Goal: Transaction & Acquisition: Book appointment/travel/reservation

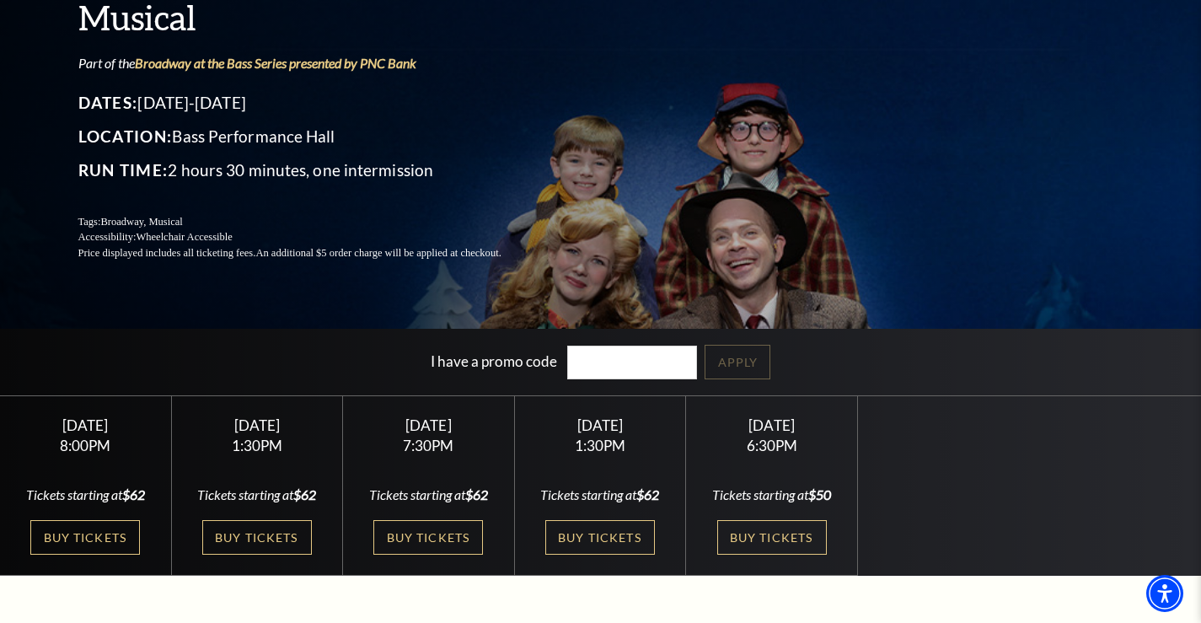
scroll to position [169, 0]
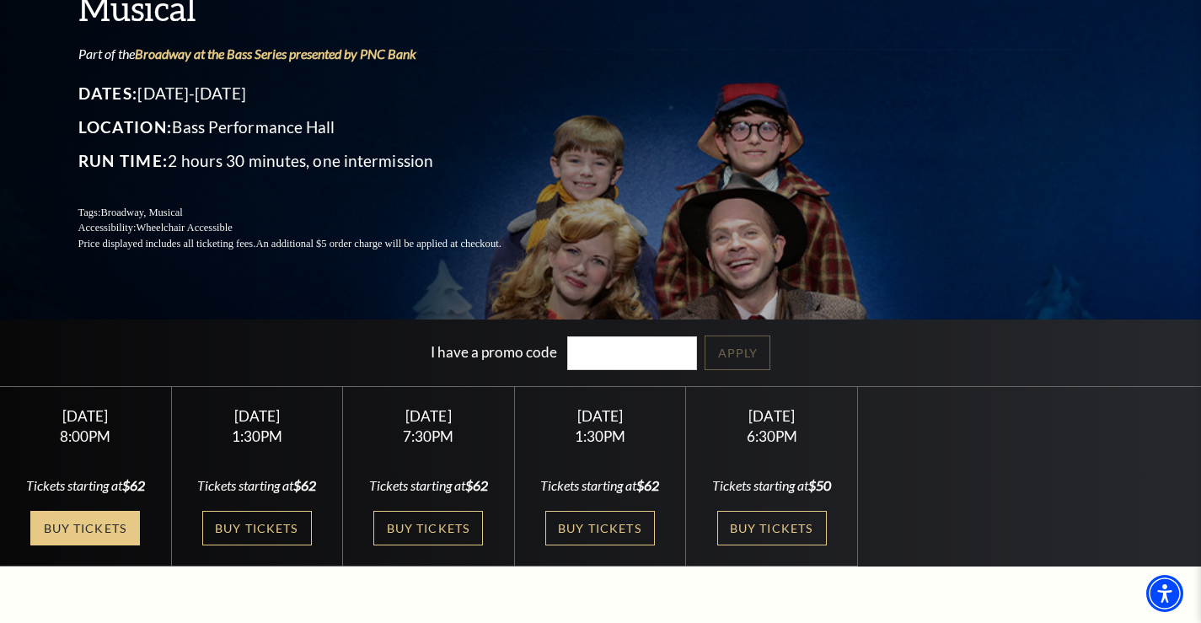
click at [97, 521] on link "Buy Tickets" at bounding box center [85, 528] width 110 height 35
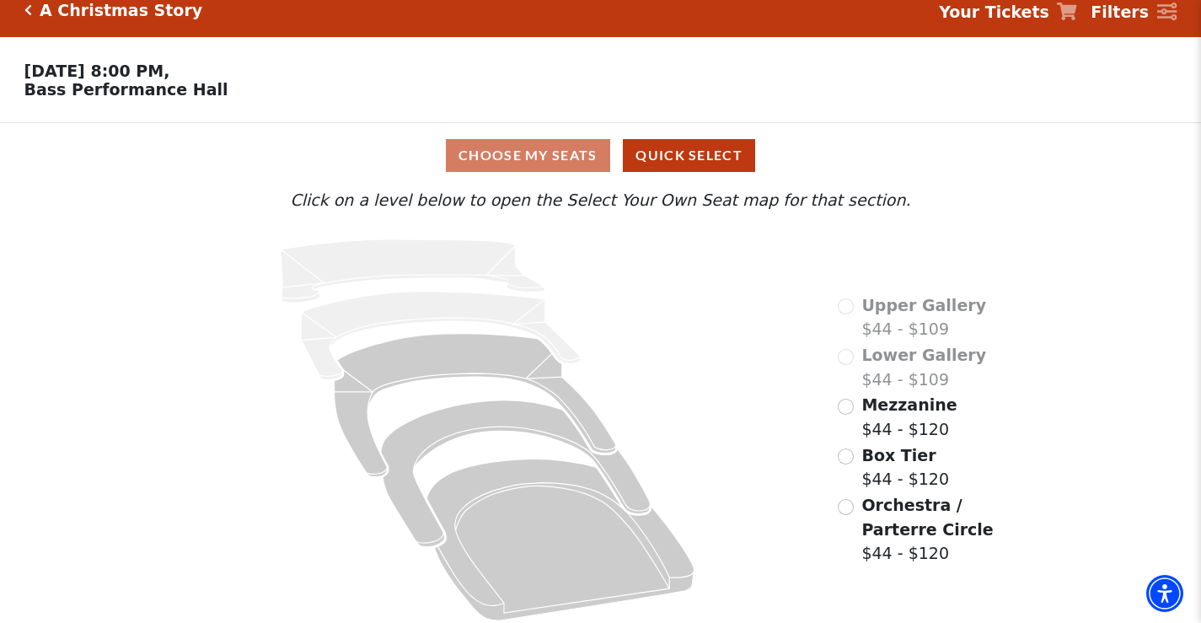
scroll to position [33, 0]
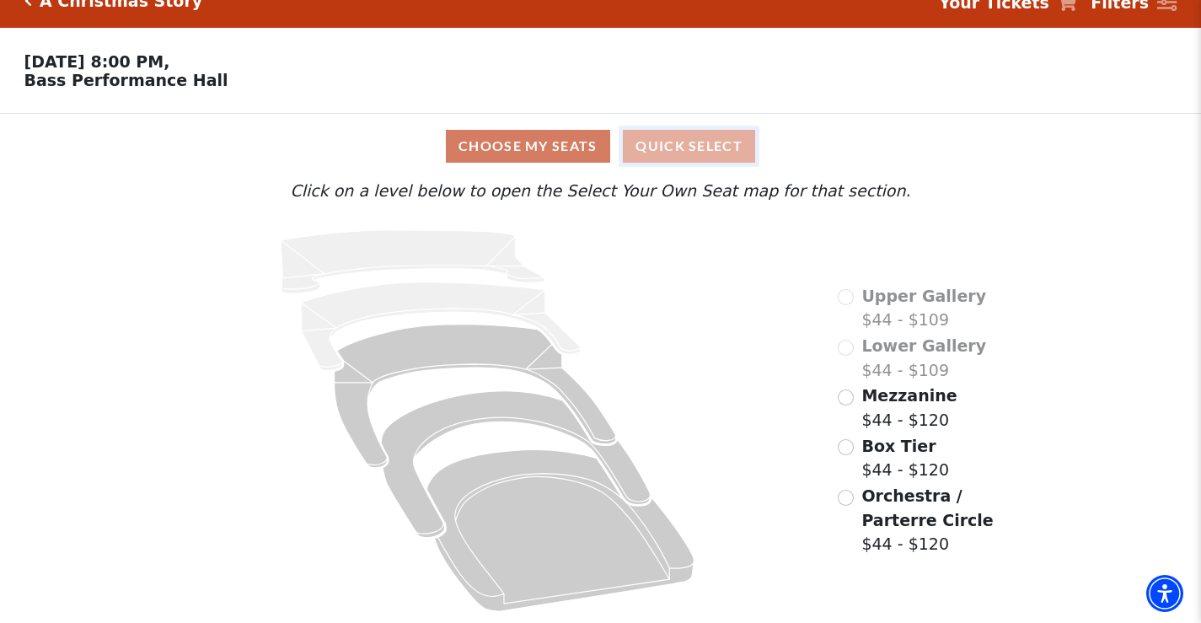
click at [697, 151] on button "Quick Select" at bounding box center [689, 146] width 132 height 33
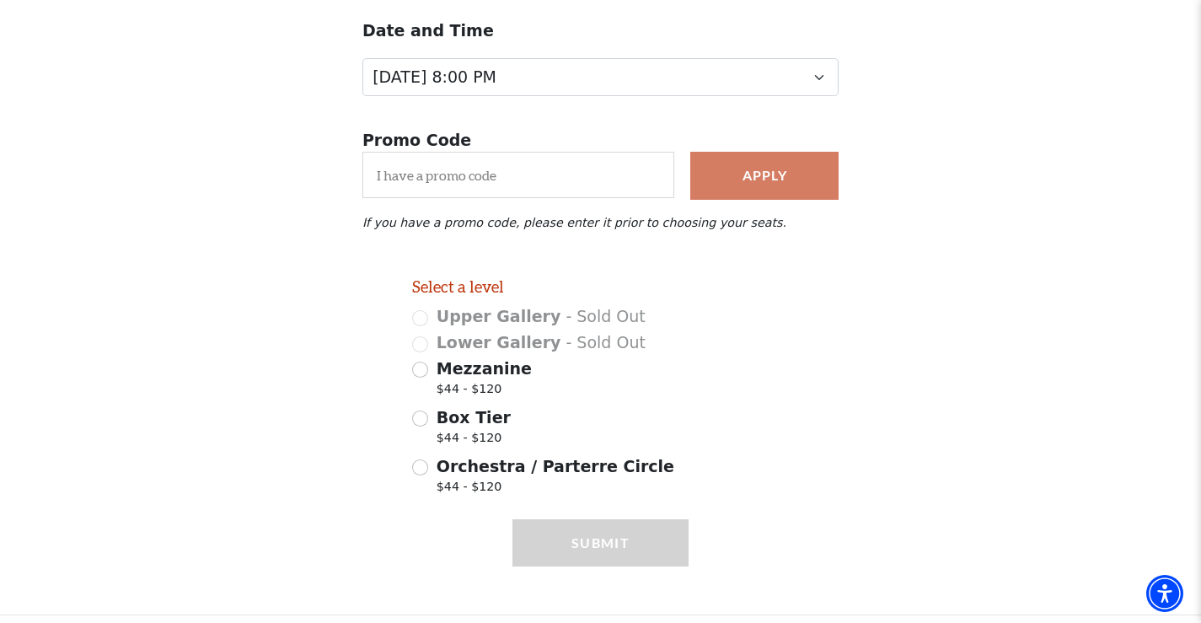
scroll to position [220, 0]
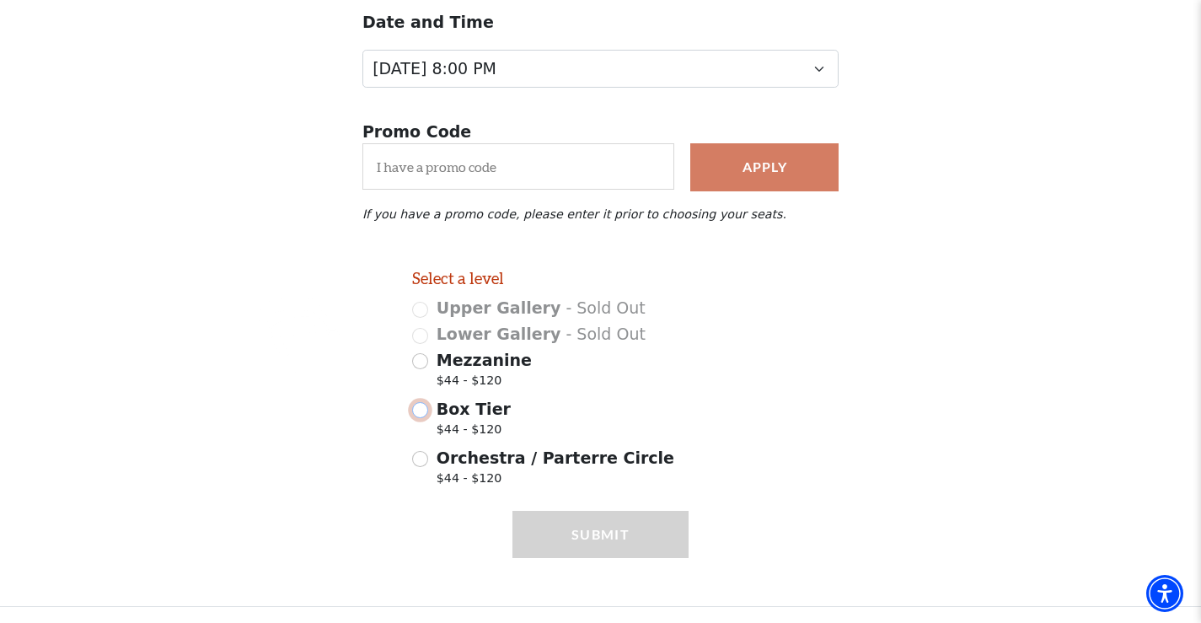
click at [424, 411] on input "Box Tier $44 - $120" at bounding box center [420, 410] width 16 height 16
radio input "true"
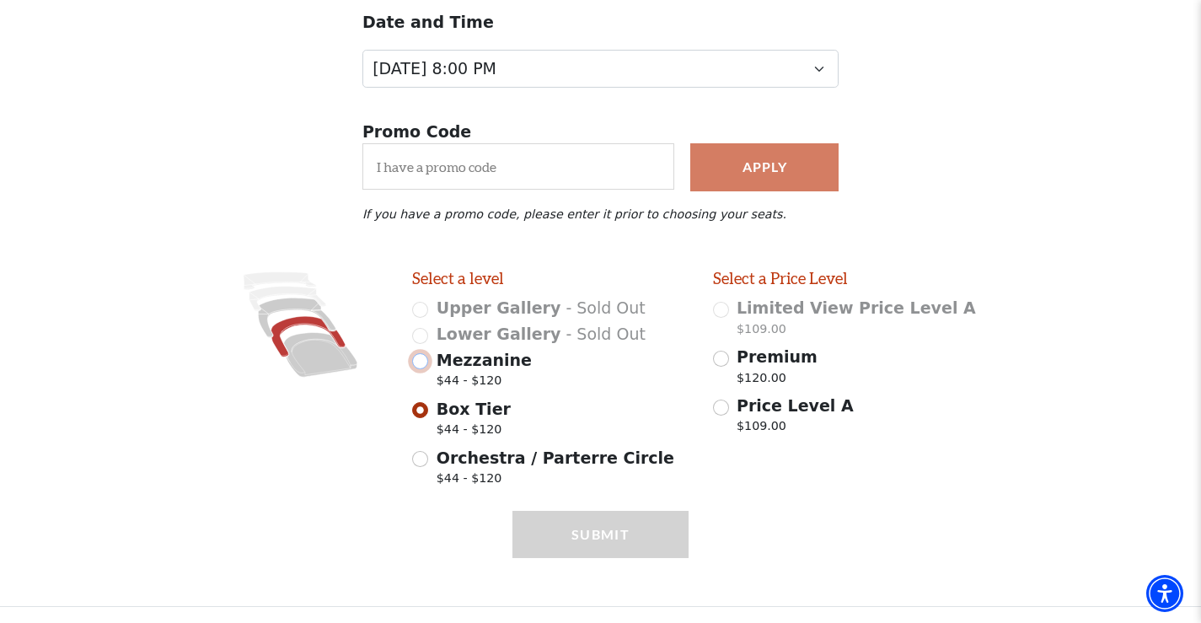
click at [426, 361] on input "Mezzanine $44 - $120" at bounding box center [420, 361] width 16 height 16
radio input "true"
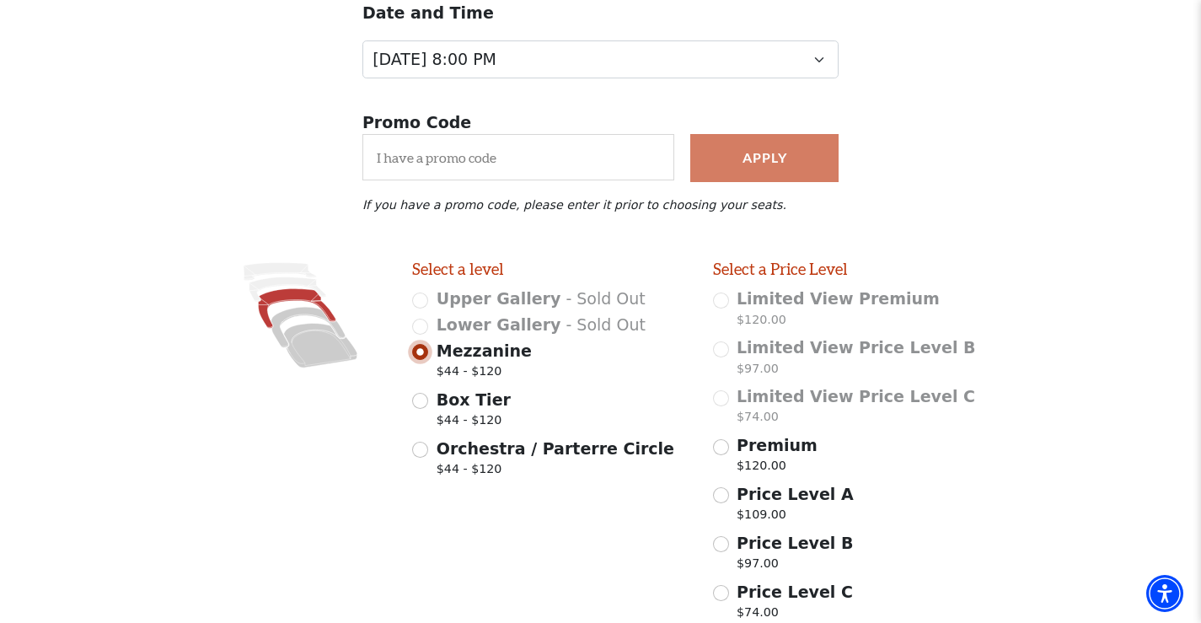
scroll to position [412, 0]
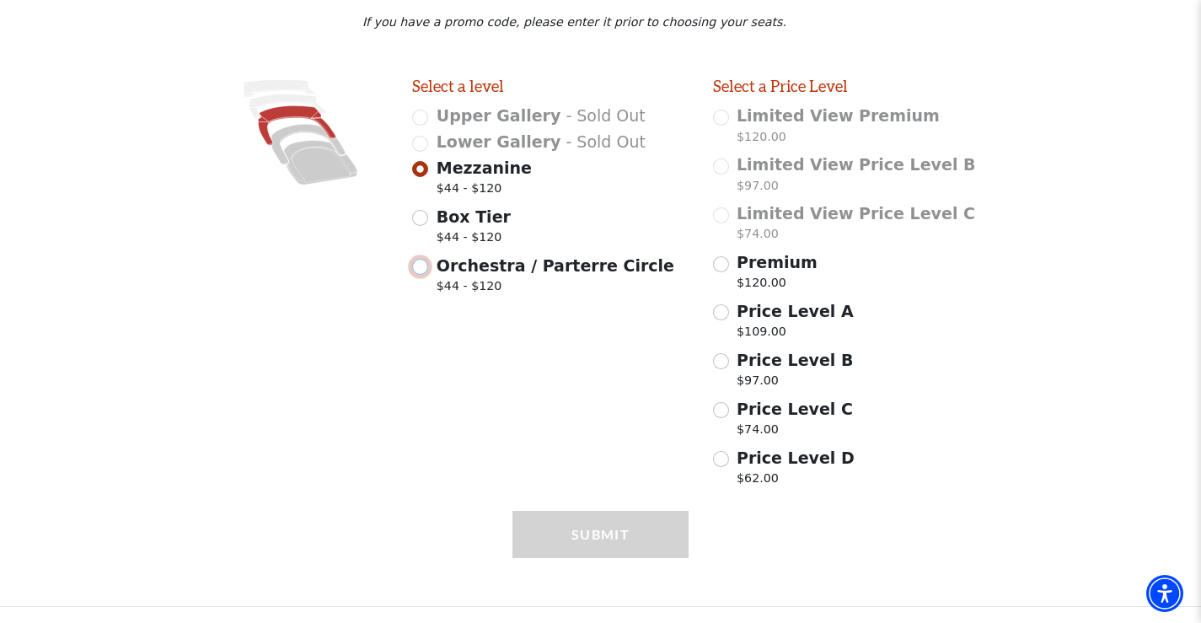
click at [423, 271] on input "Orchestra / Parterre Circle $44 - $120" at bounding box center [420, 267] width 16 height 16
radio input "true"
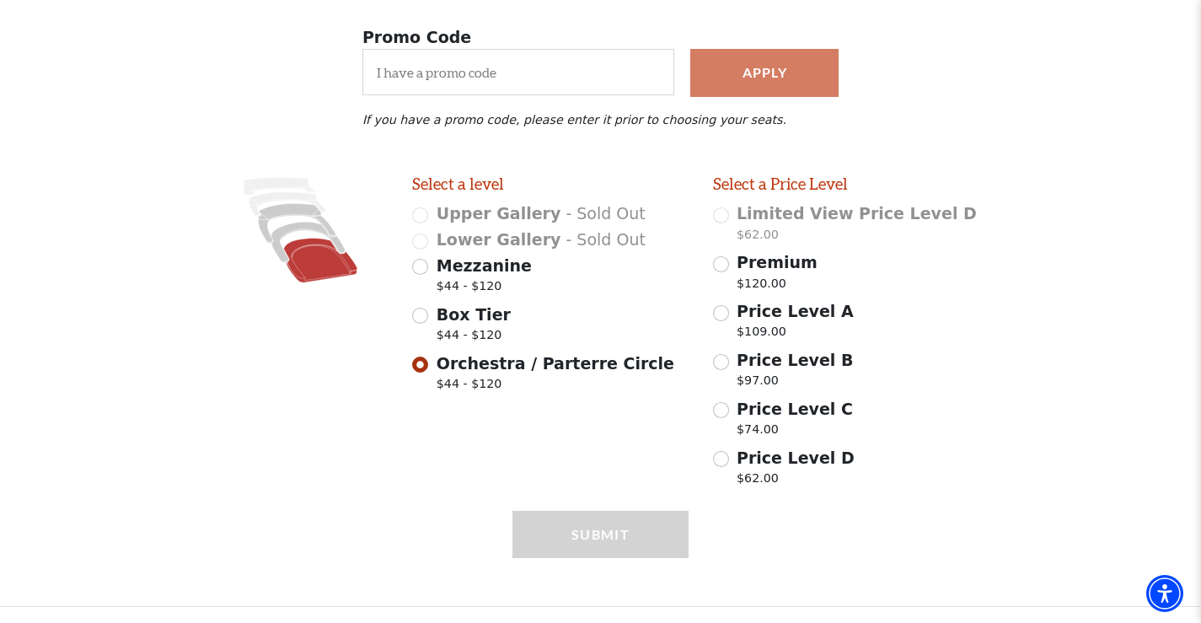
click at [432, 311] on div "Box Tier $44 - $120" at bounding box center [550, 326] width 276 height 47
click at [421, 318] on input "Box Tier $44 - $120" at bounding box center [420, 316] width 16 height 16
radio input "true"
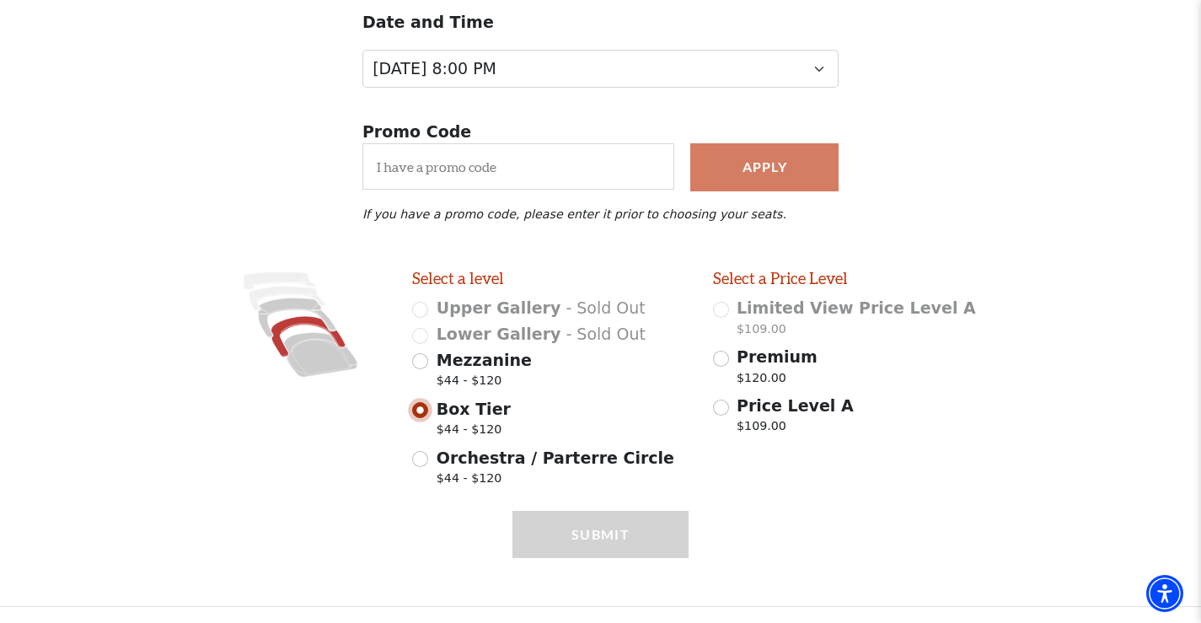
scroll to position [220, 0]
